Goal: Task Accomplishment & Management: Use online tool/utility

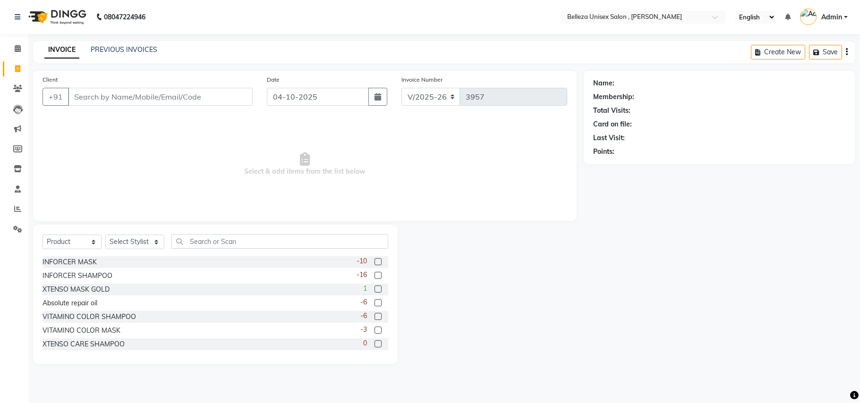
select select "4047"
select select "product"
click at [133, 95] on input "Client" at bounding box center [160, 97] width 185 height 18
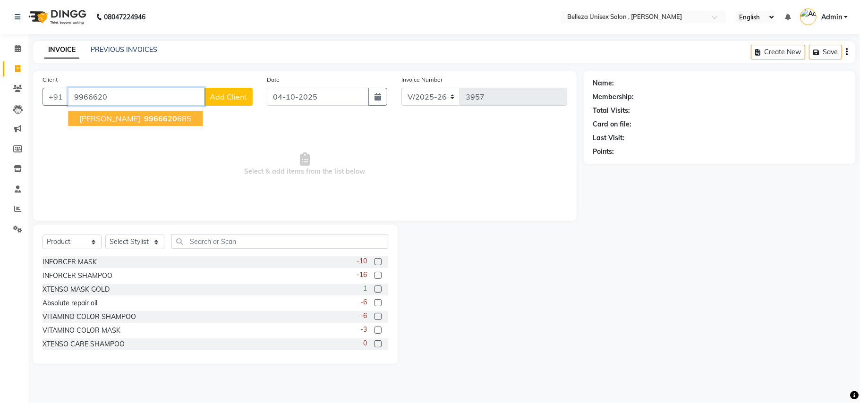
click at [144, 118] on span "9966620" at bounding box center [160, 118] width 33 height 9
type input "9966620685"
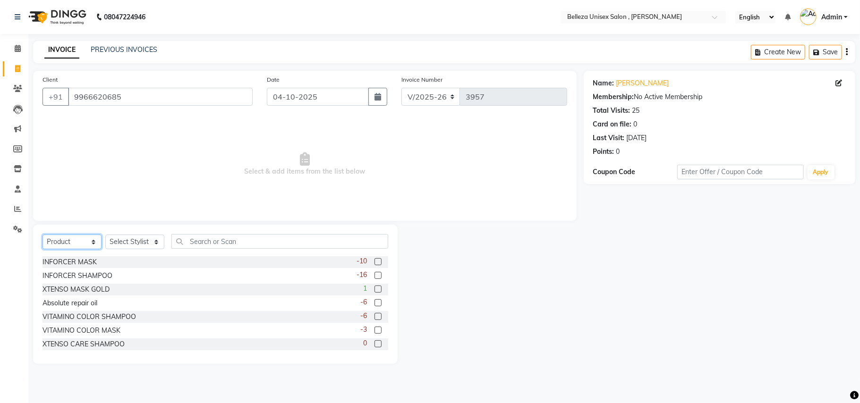
click at [74, 236] on select "Select Service Product Membership Package Voucher Prepaid Gift Card" at bounding box center [71, 242] width 59 height 15
select select "service"
click at [42, 235] on select "Select Service Product Membership Package Voucher Prepaid Gift Card" at bounding box center [71, 242] width 59 height 15
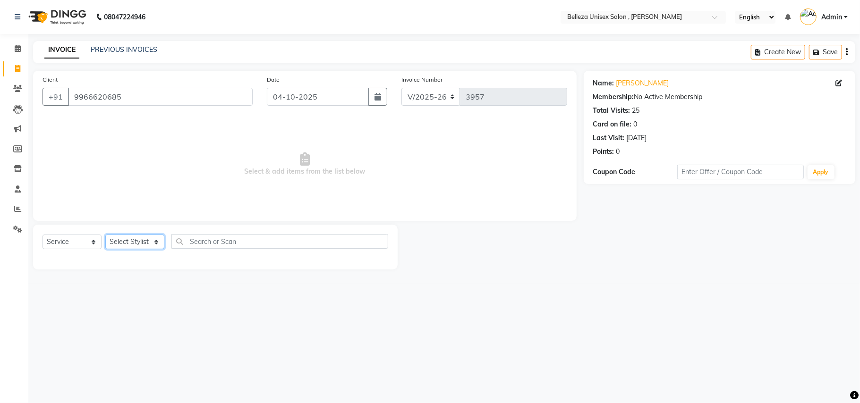
click at [117, 236] on select "Select Stylist [PERSON_NAME] Barsa Boss [PERSON_NAME] [PERSON_NAME] [PERSON_NAM…" at bounding box center [134, 242] width 59 height 15
select select "52542"
click at [105, 235] on select "Select Stylist [PERSON_NAME] Barsa Boss [PERSON_NAME] [PERSON_NAME] [PERSON_NAM…" at bounding box center [134, 242] width 59 height 15
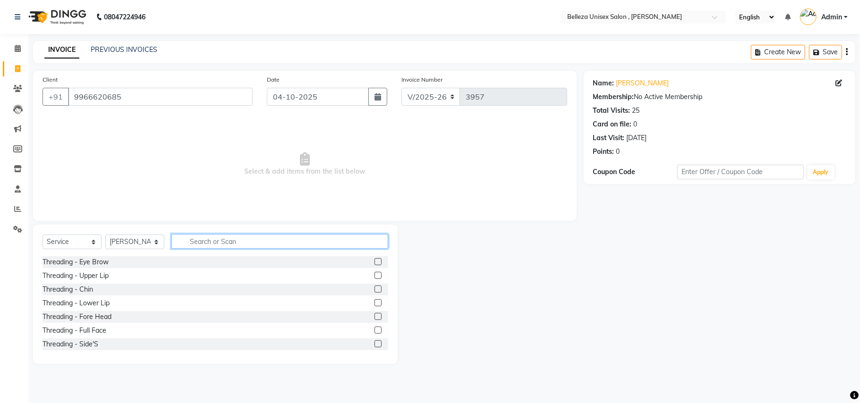
click at [228, 240] on input "text" at bounding box center [279, 241] width 217 height 15
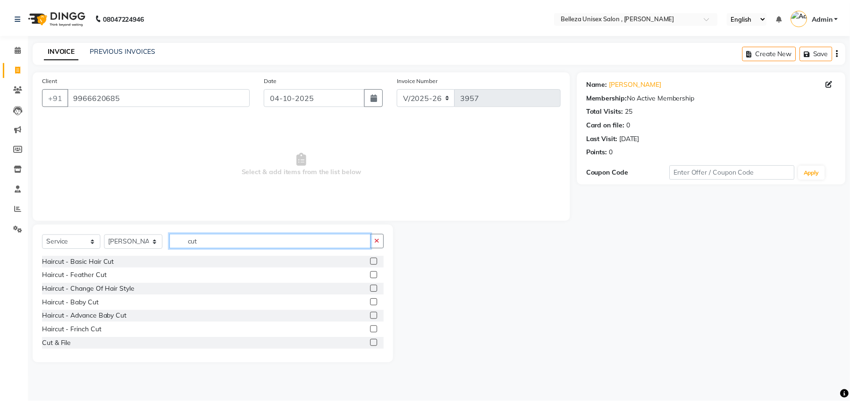
scroll to position [63, 0]
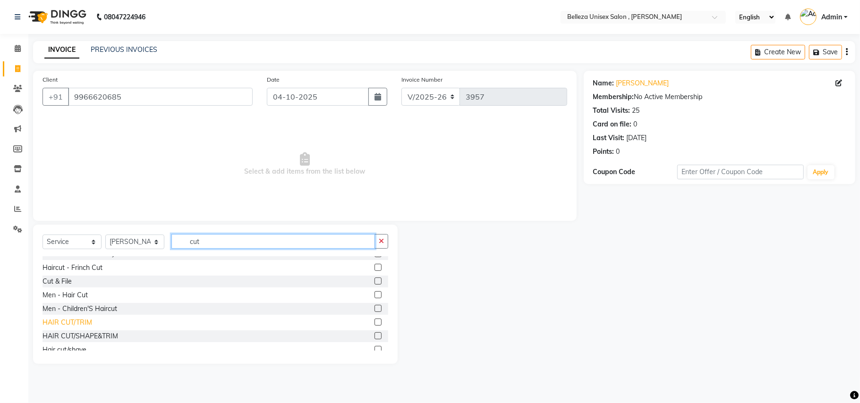
type input "cut"
click at [65, 324] on div "HAIR CUT/TRIM" at bounding box center [67, 323] width 50 height 10
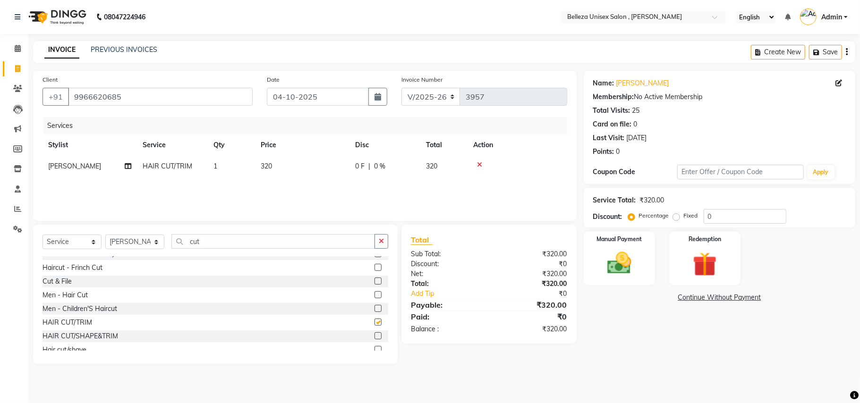
checkbox input "false"
click at [614, 251] on img at bounding box center [619, 263] width 41 height 29
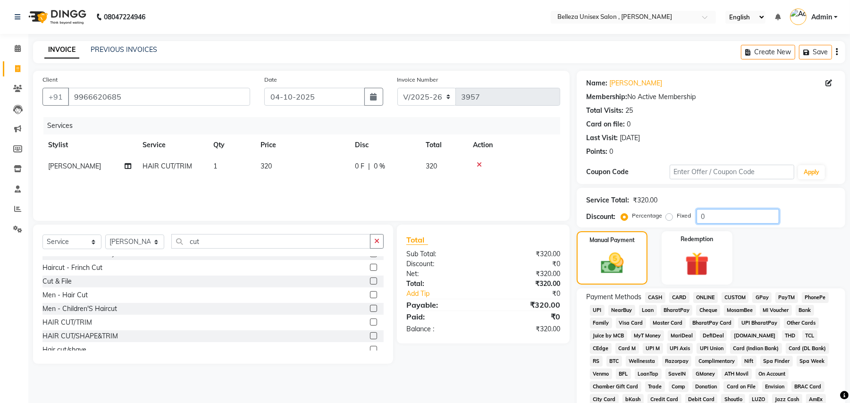
click at [701, 211] on input "0" at bounding box center [738, 216] width 83 height 15
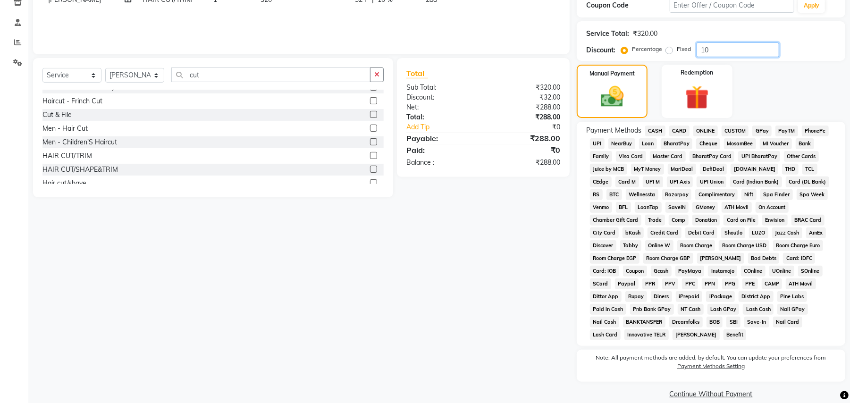
scroll to position [168, 0]
type input "10"
click at [601, 141] on span "UPI" at bounding box center [597, 142] width 15 height 11
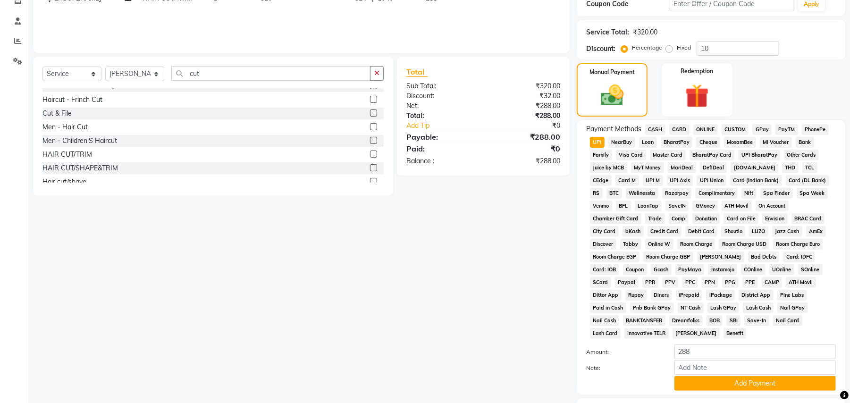
scroll to position [218, 0]
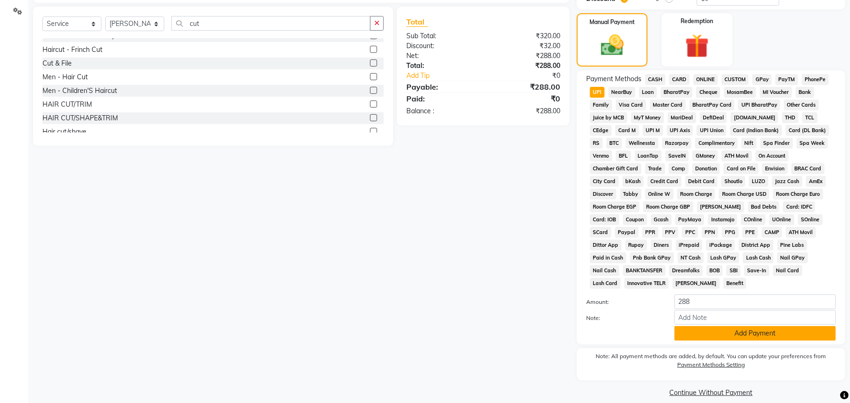
click at [696, 328] on button "Add Payment" at bounding box center [755, 333] width 161 height 15
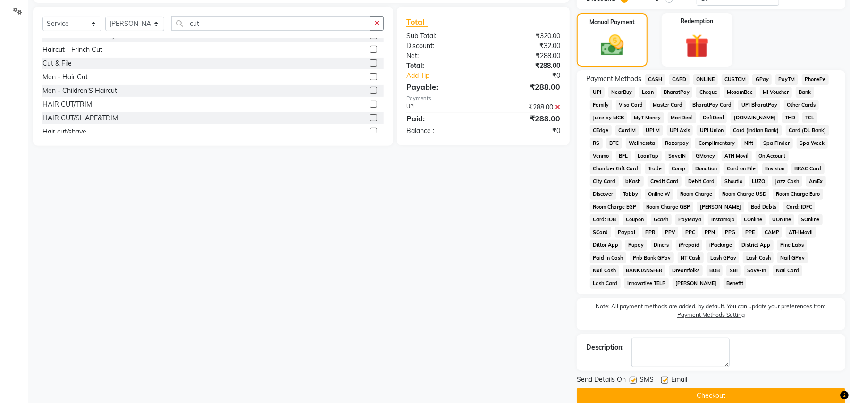
click at [692, 391] on button "Checkout" at bounding box center [711, 395] width 269 height 15
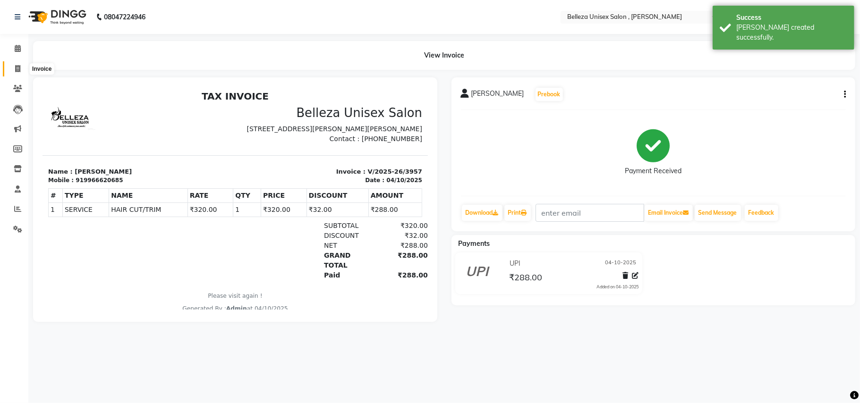
click at [17, 70] on icon at bounding box center [17, 68] width 5 height 7
select select "service"
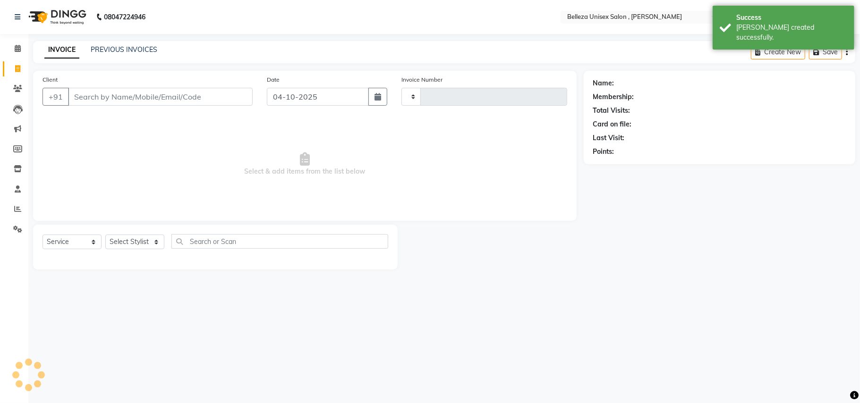
type input "3958"
select select "4047"
select select "product"
